Goal: Information Seeking & Learning: Check status

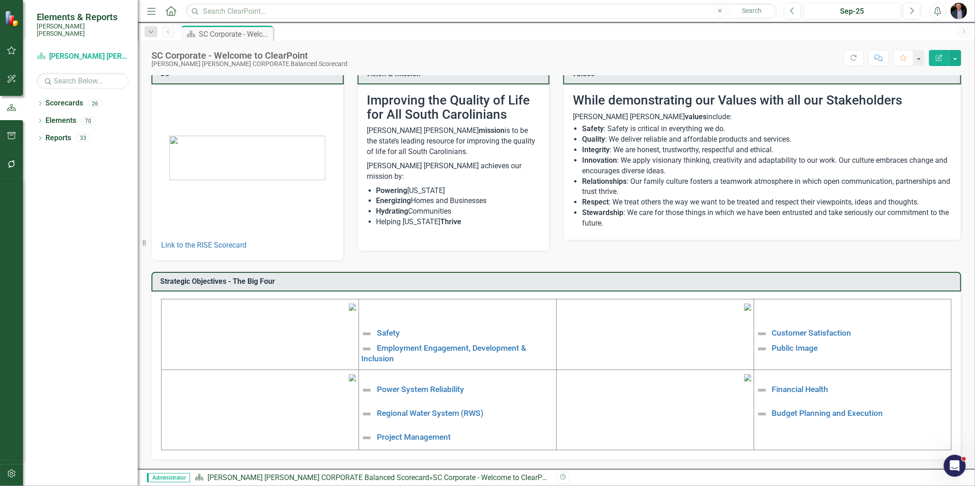
scroll to position [84, 0]
click at [408, 433] on link "Project Management" at bounding box center [414, 437] width 74 height 9
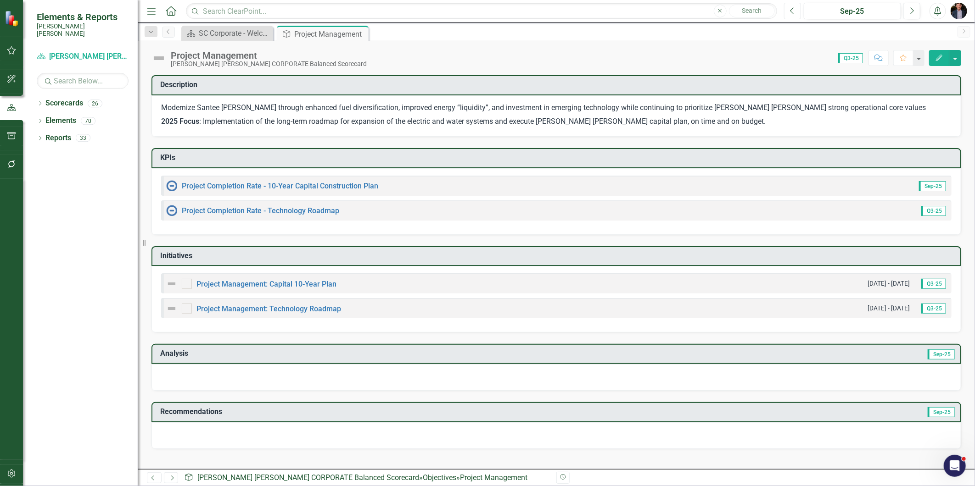
click at [794, 8] on icon "Previous" at bounding box center [792, 11] width 5 height 8
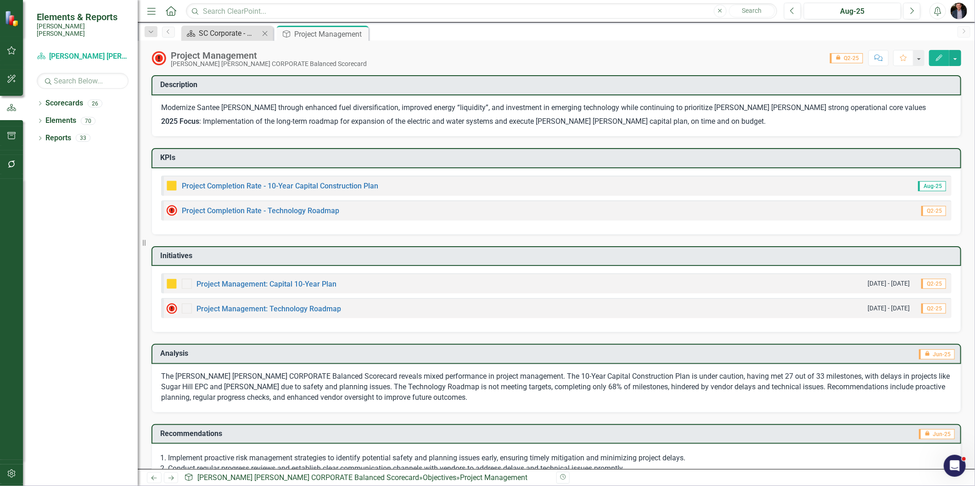
click at [242, 33] on div "SC Corporate - Welcome to ClearPoint" at bounding box center [229, 33] width 61 height 11
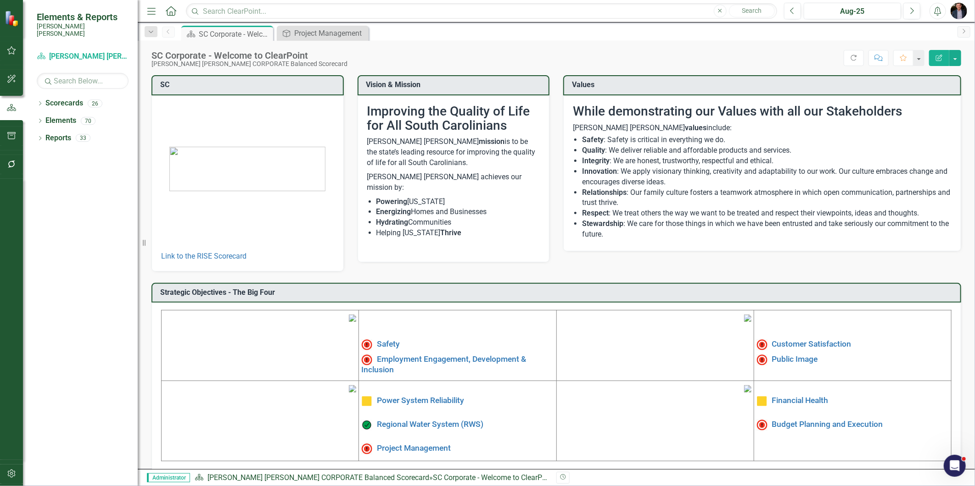
scroll to position [84, 0]
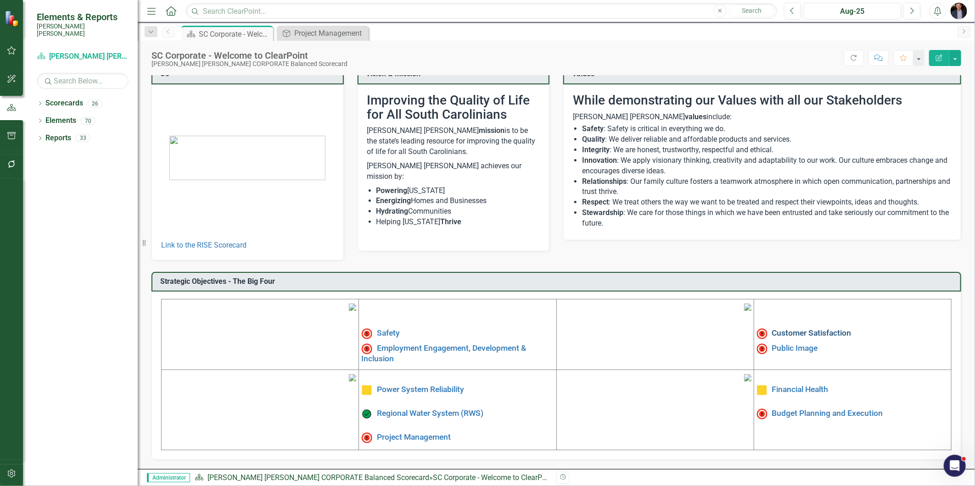
click at [807, 329] on link "Customer Satisfaction" at bounding box center [811, 333] width 79 height 9
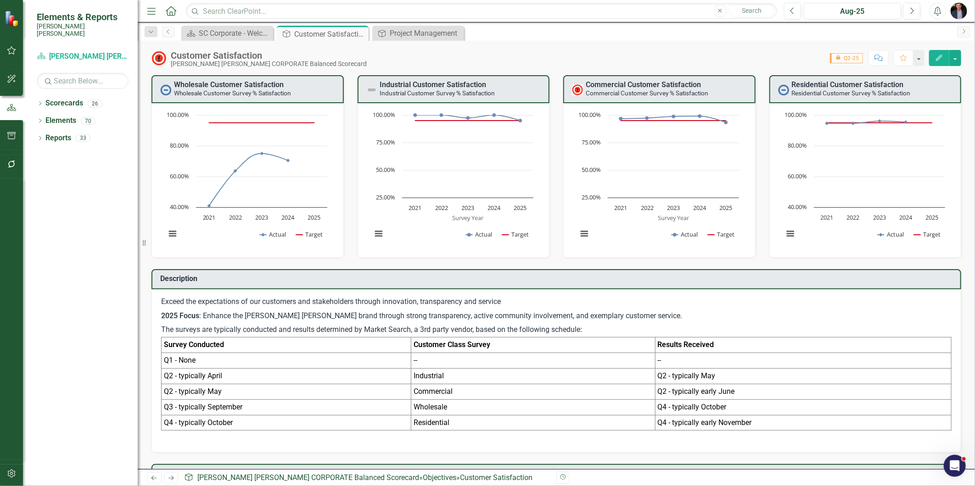
scroll to position [204, 0]
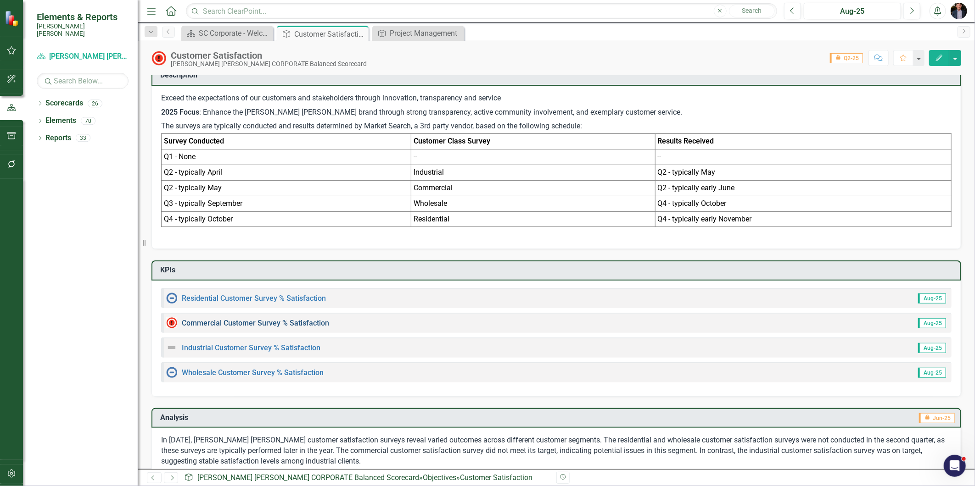
click at [314, 319] on link "Commercial Customer Survey % Satisfaction​" at bounding box center [255, 323] width 147 height 9
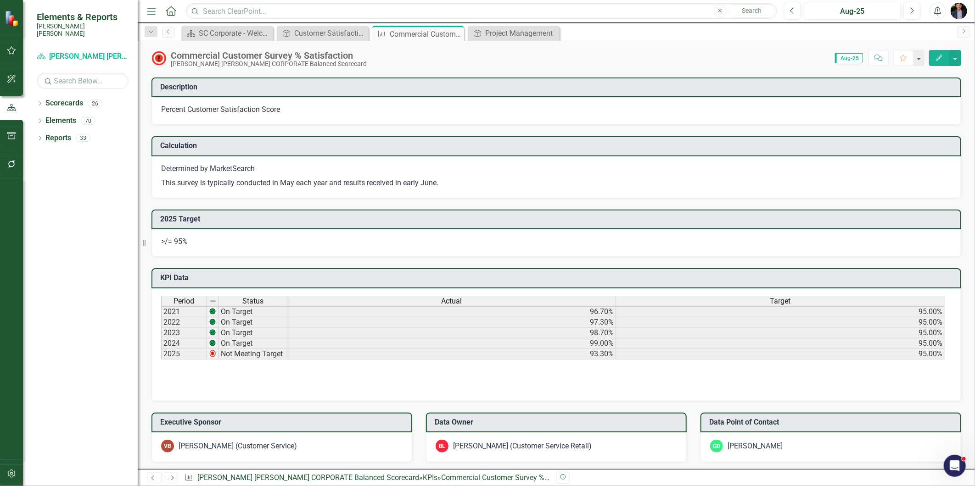
scroll to position [306, 0]
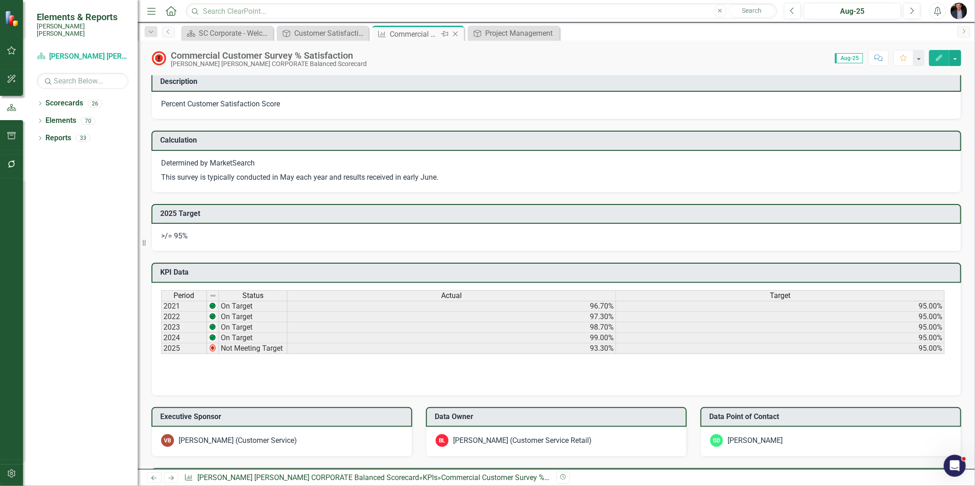
click at [456, 31] on icon "Close" at bounding box center [455, 33] width 9 height 7
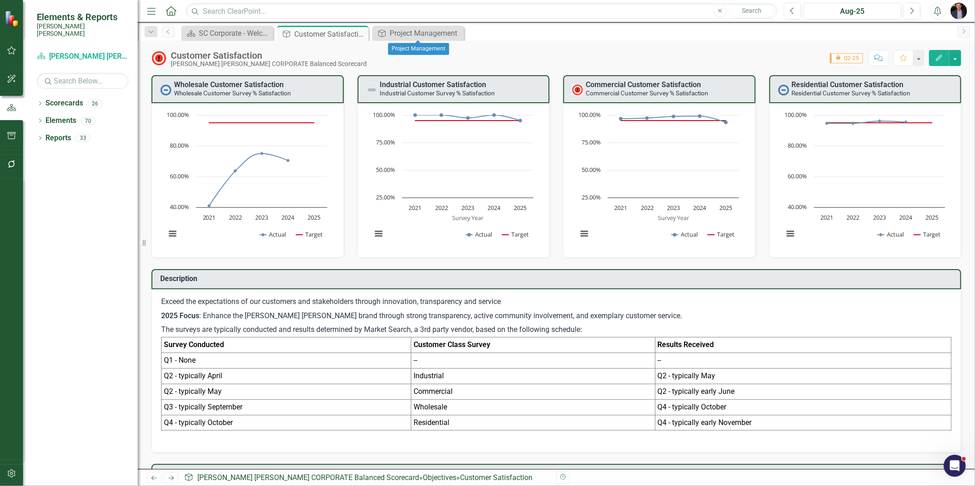
click at [0, 0] on icon "Close" at bounding box center [0, 0] width 0 height 0
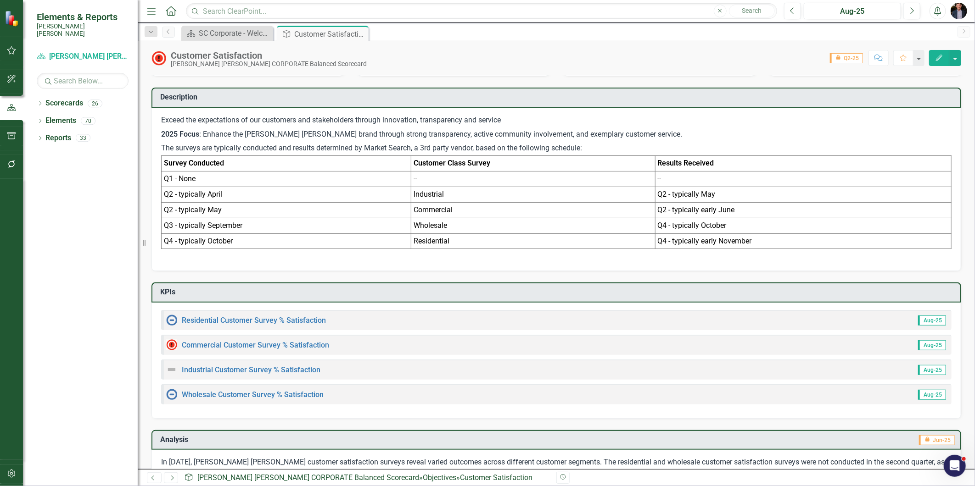
scroll to position [275, 0]
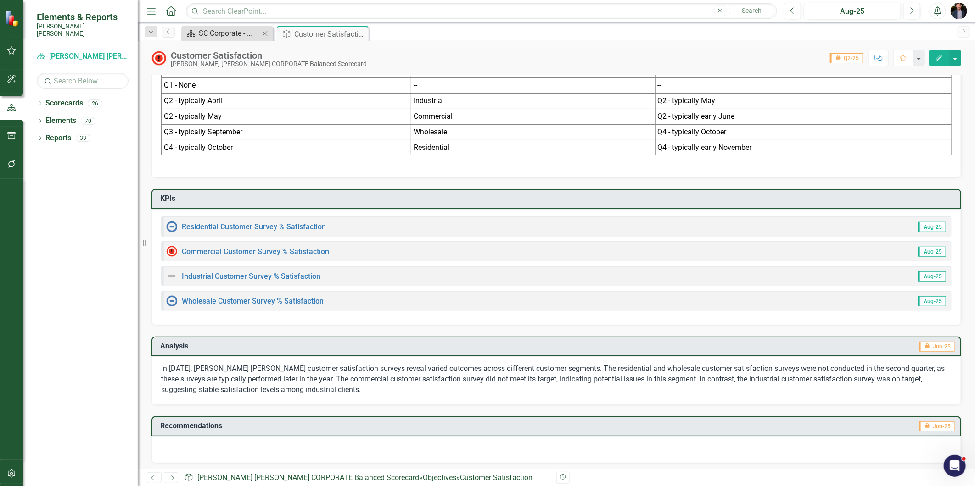
click at [218, 30] on div "SC Corporate - Welcome to ClearPoint" at bounding box center [229, 33] width 61 height 11
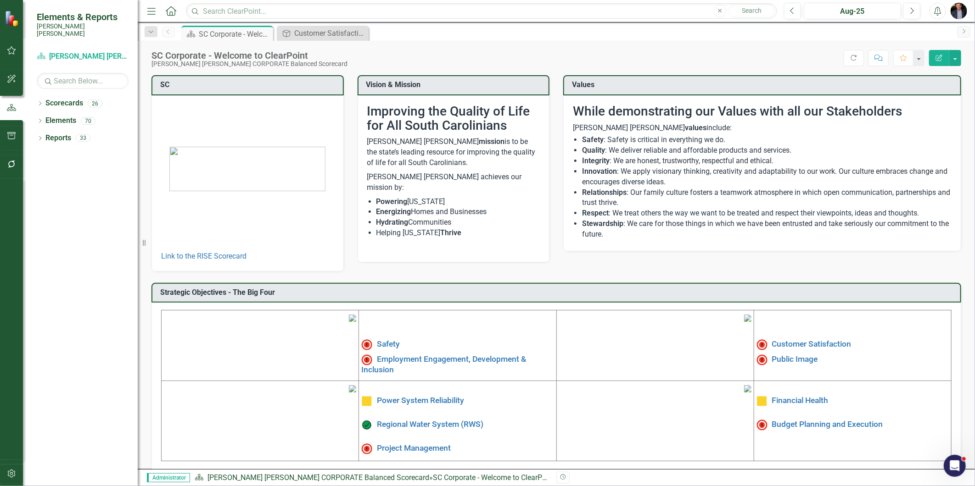
scroll to position [84, 0]
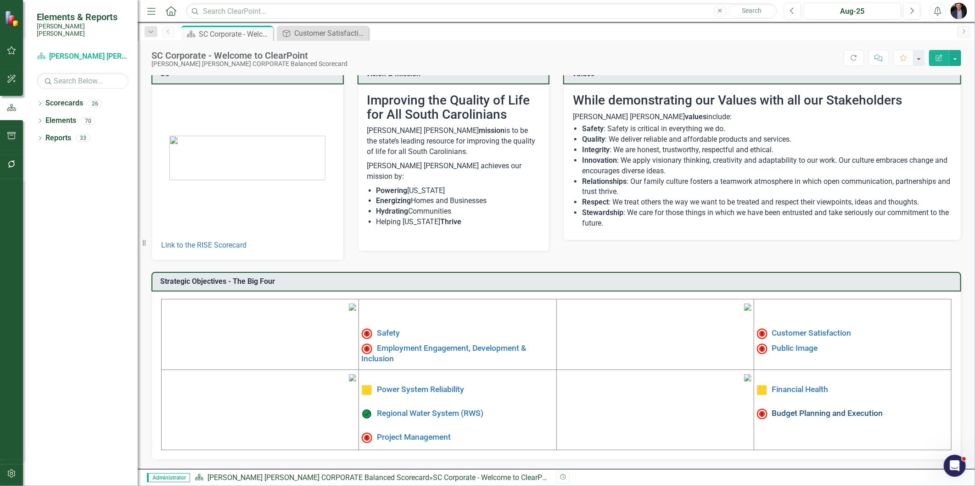
click at [796, 409] on link "Budget Planning and Execution" at bounding box center [827, 413] width 111 height 9
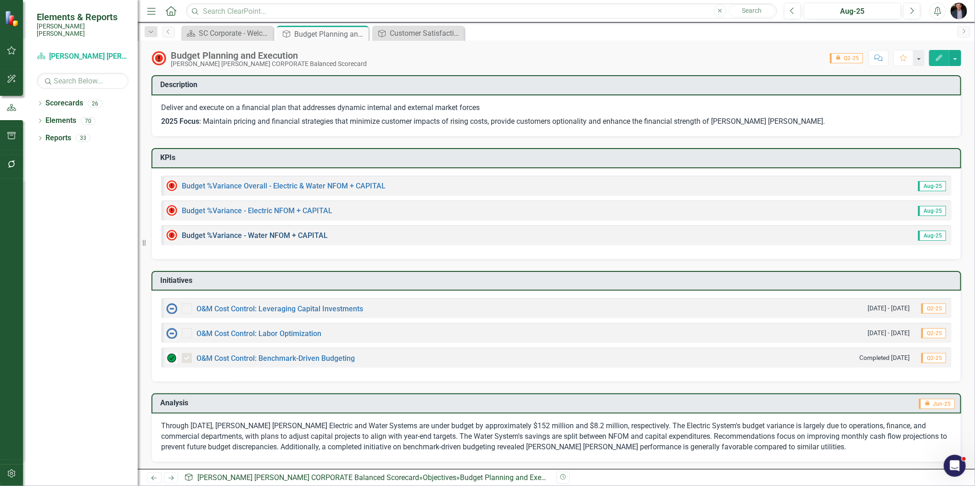
click at [237, 237] on link "Budget %Variance​ - Water NFOM + CAPITAL" at bounding box center [255, 235] width 146 height 9
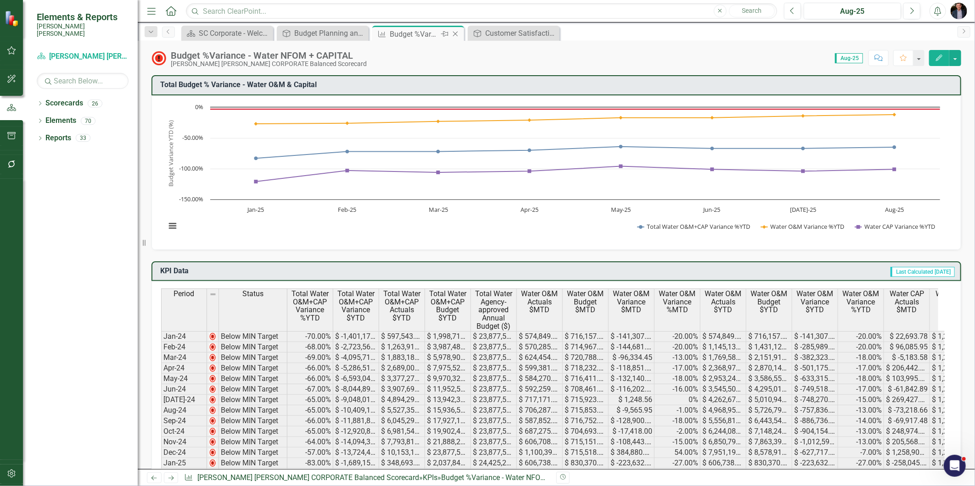
click at [452, 30] on icon "Close" at bounding box center [455, 33] width 9 height 7
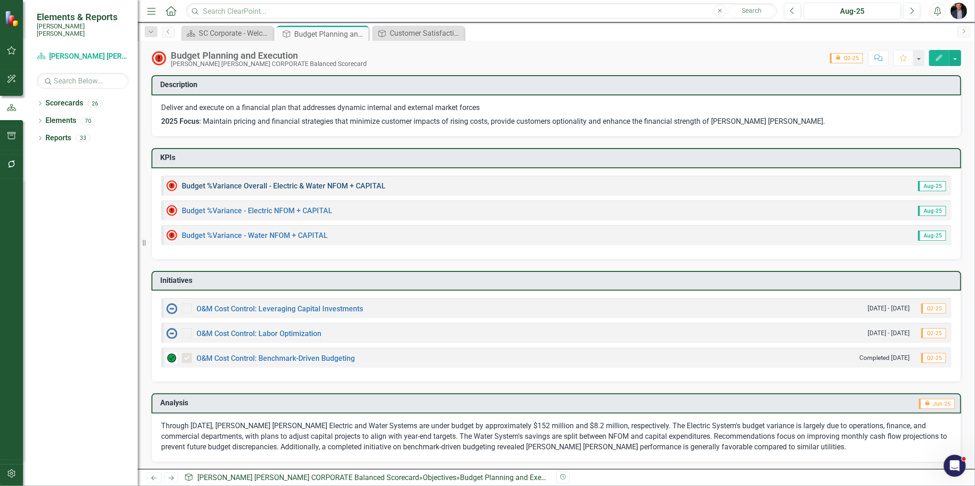
click at [313, 185] on link "Budget %Variance Overall - Electric & Water NFOM + CAPITAL" at bounding box center [284, 186] width 204 height 9
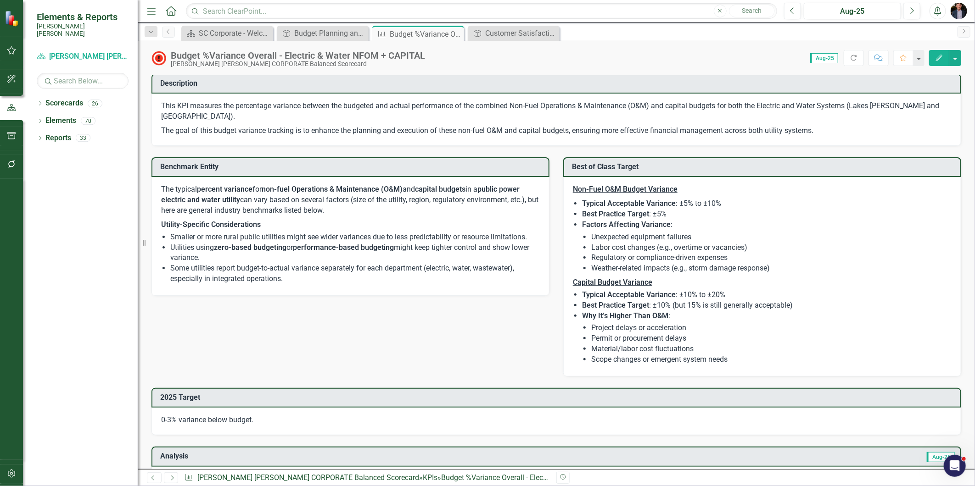
scroll to position [561, 0]
